Goal: Browse casually

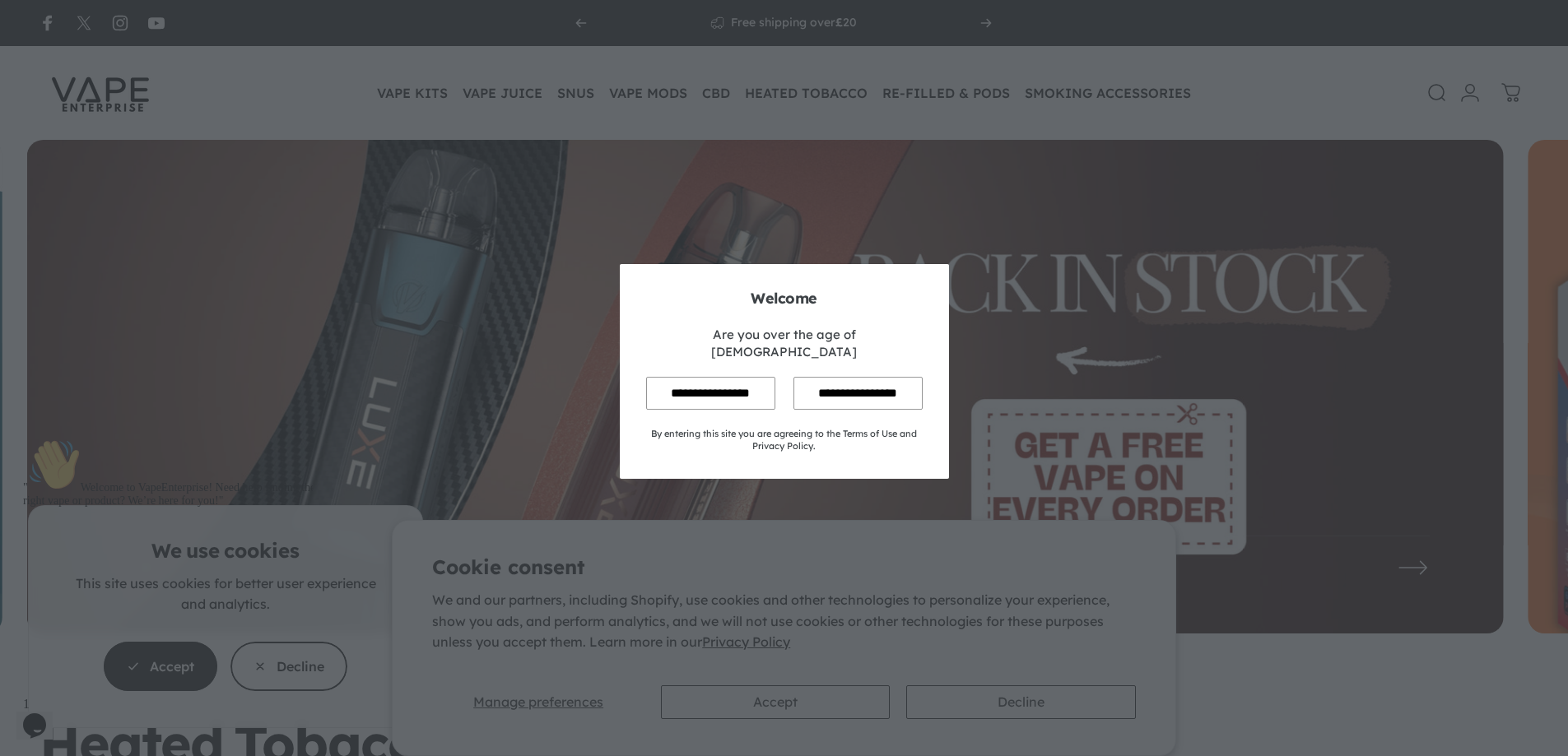
click at [833, 384] on input "**********" at bounding box center [858, 393] width 129 height 32
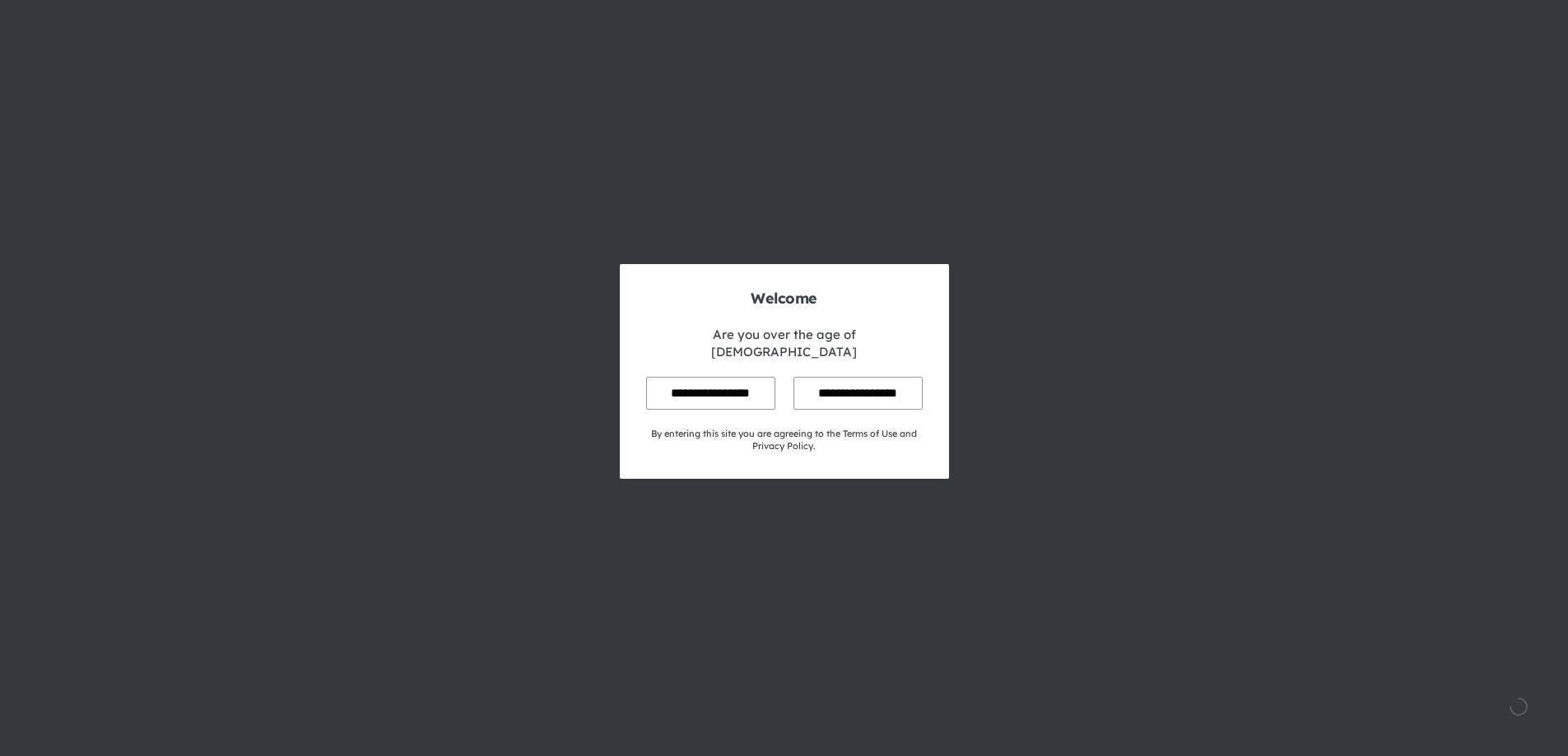
click at [718, 396] on input "**********" at bounding box center [710, 393] width 129 height 32
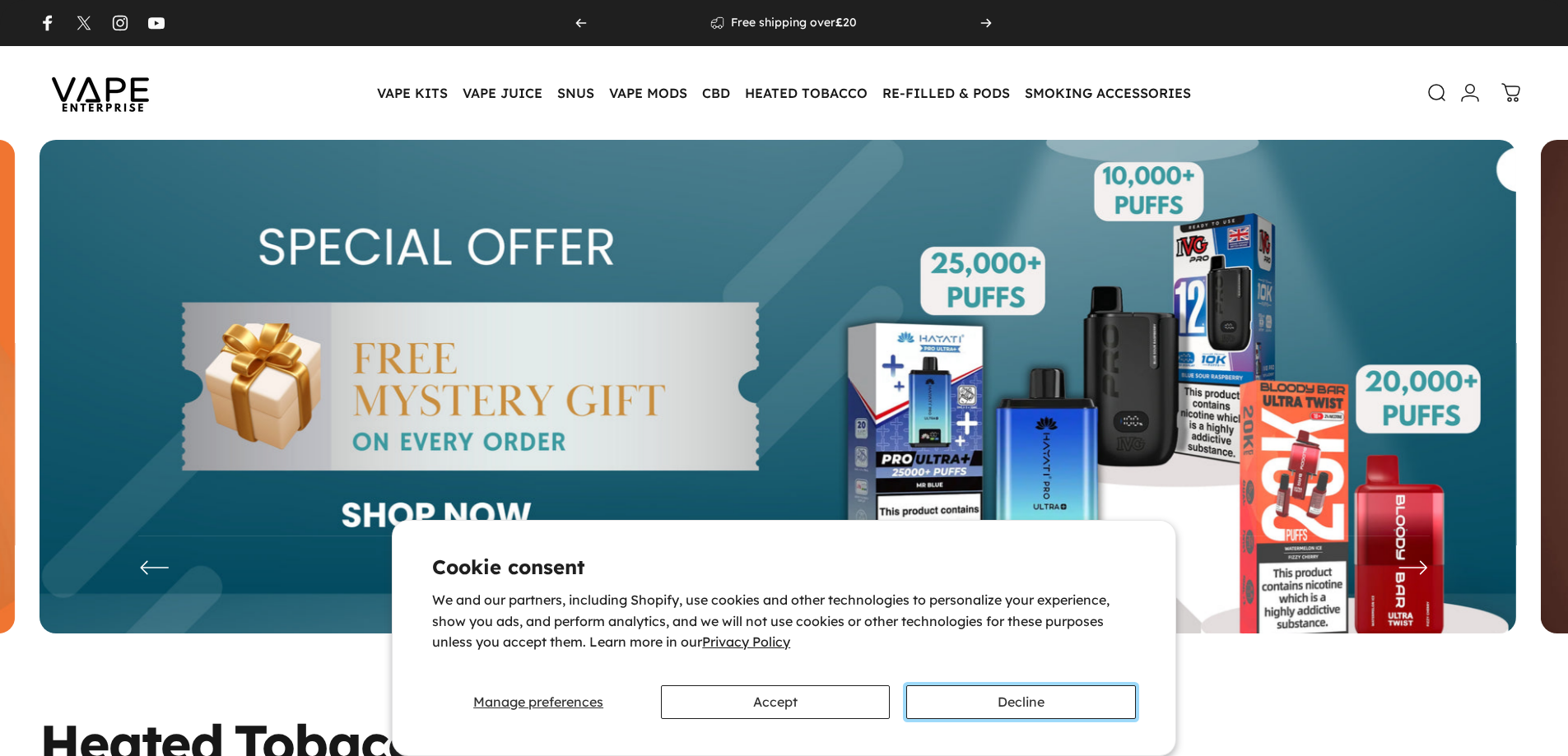
click at [1013, 694] on button "Decline" at bounding box center [1020, 702] width 228 height 34
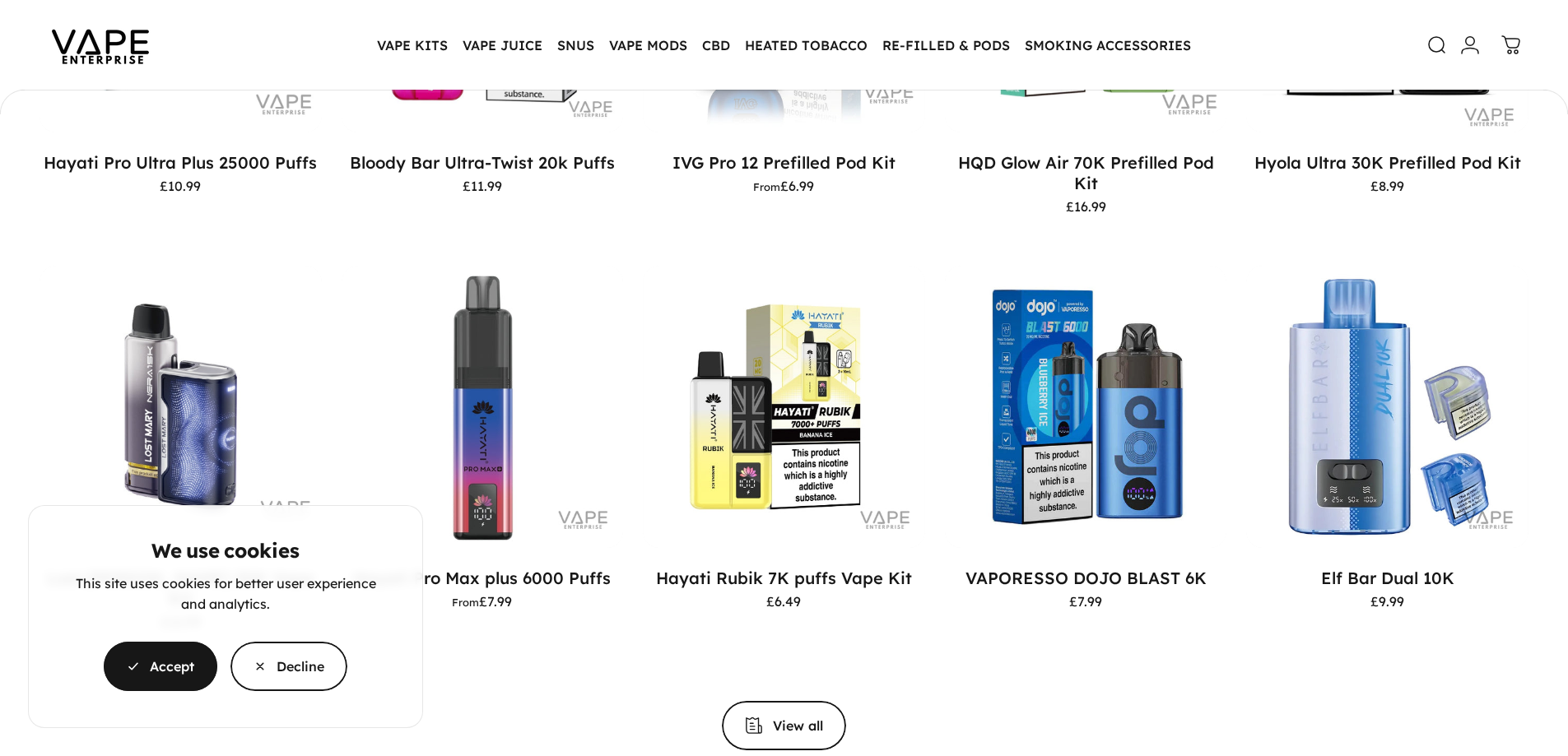
scroll to position [1888, 0]
